Goal: Transaction & Acquisition: Purchase product/service

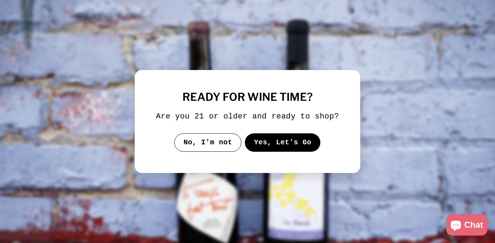
click at [271, 146] on button "Yes, Let's Go" at bounding box center [283, 142] width 76 height 18
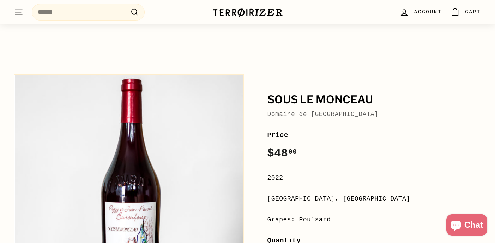
scroll to position [13, 0]
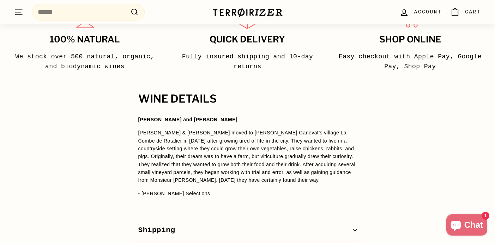
scroll to position [440, 0]
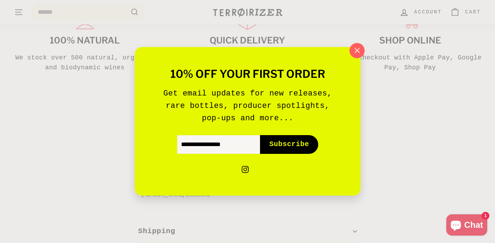
click at [360, 48] on icon "button" at bounding box center [357, 50] width 11 height 11
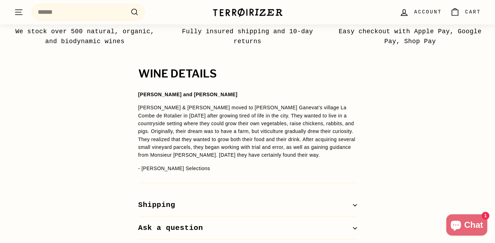
scroll to position [465, 0]
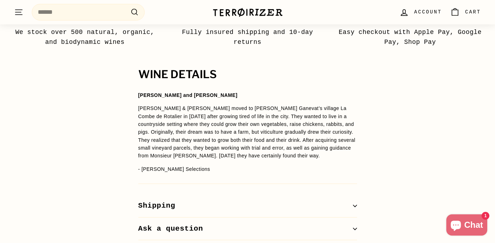
click at [185, 120] on p "[PERSON_NAME] & [PERSON_NAME] moved to [PERSON_NAME] Ganevat’s village La Combe…" at bounding box center [247, 131] width 219 height 55
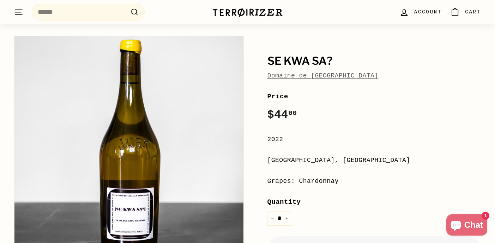
scroll to position [0, 0]
